Goal: Navigation & Orientation: Find specific page/section

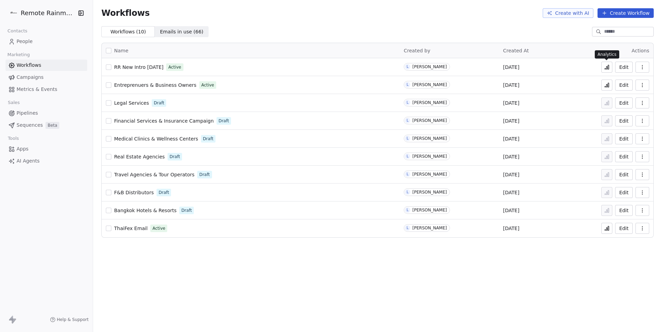
click at [606, 70] on button at bounding box center [606, 67] width 11 height 11
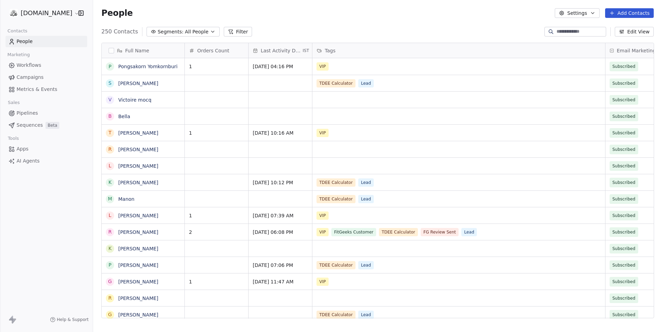
scroll to position [292, 569]
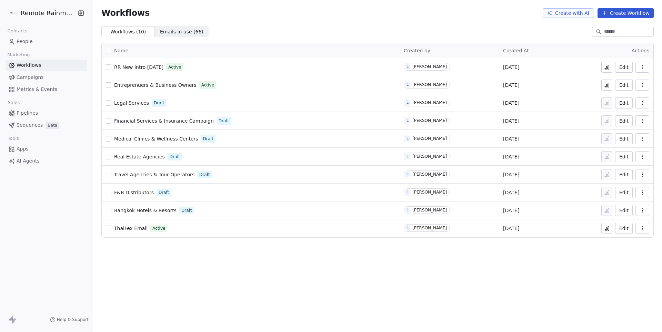
click at [30, 42] on span "People" at bounding box center [25, 41] width 16 height 7
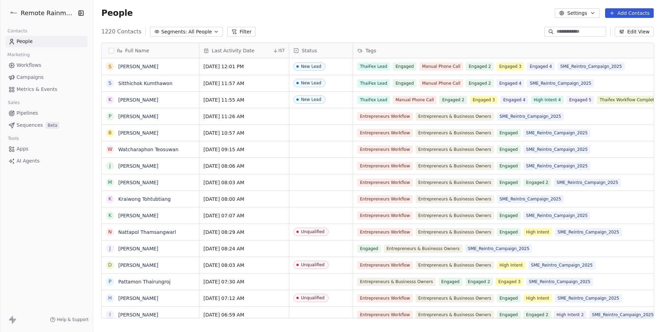
scroll to position [292, 569]
click at [382, 0] on div "People Settings Add Contacts" at bounding box center [377, 13] width 569 height 26
